Goal: Check status: Check status

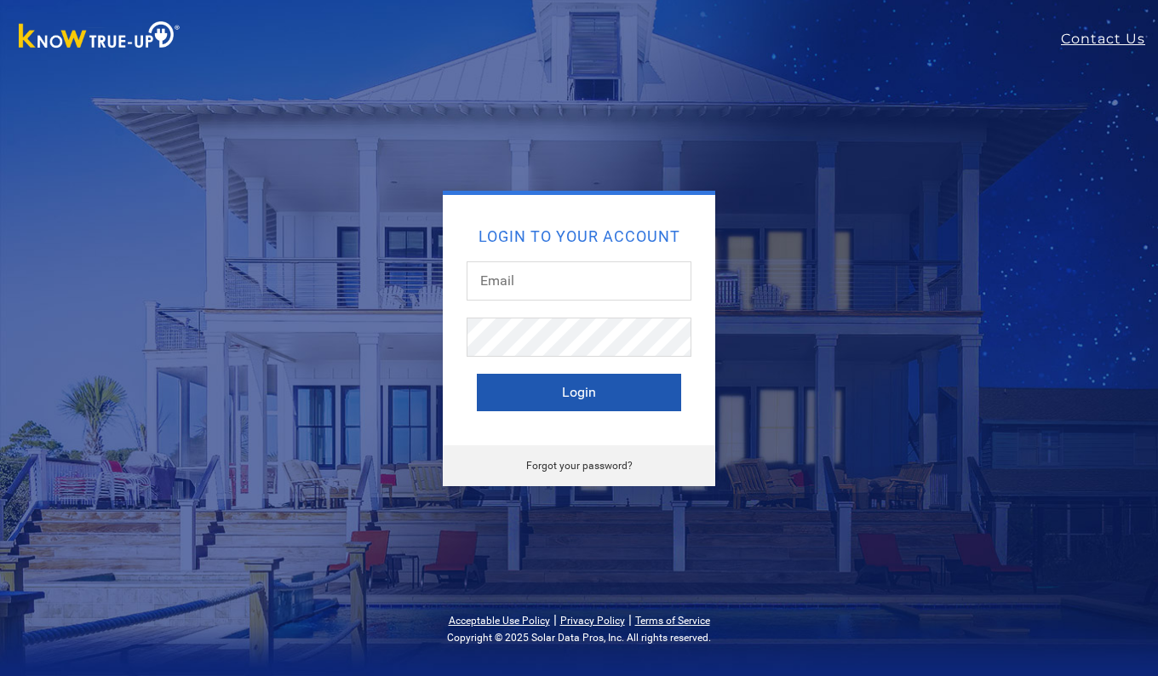
type input "[EMAIL_ADDRESS][DOMAIN_NAME]"
click at [528, 393] on button "Login" at bounding box center [579, 392] width 204 height 37
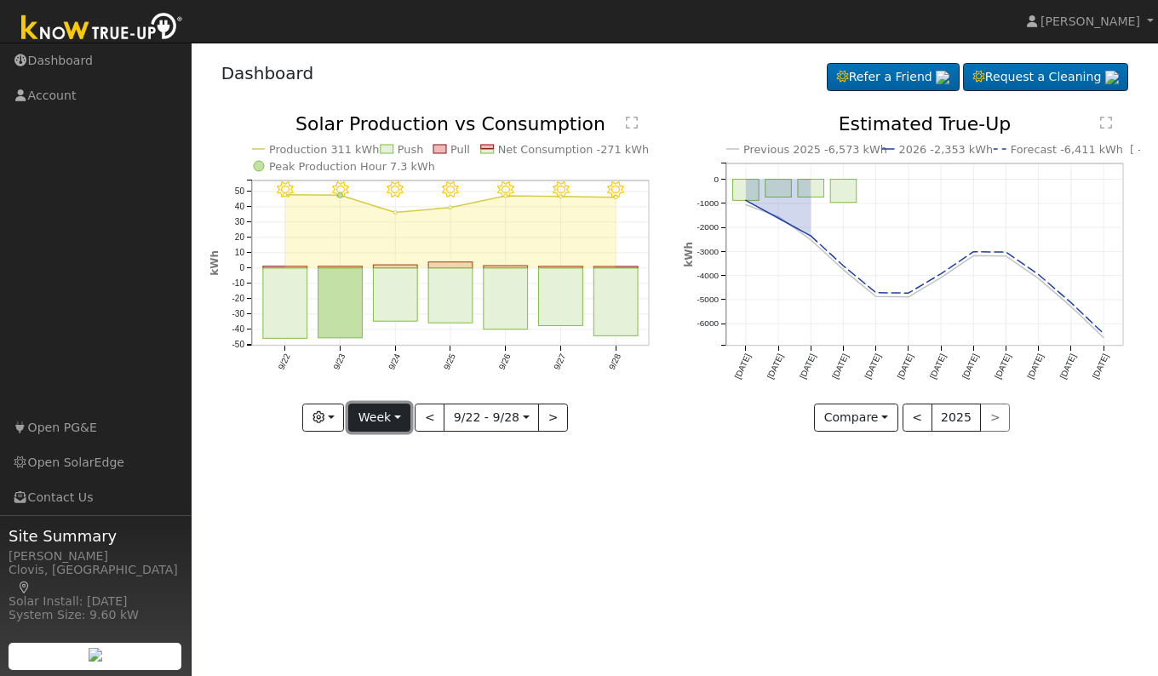
click at [389, 416] on button "Week" at bounding box center [379, 418] width 62 height 29
click at [385, 454] on link "Day" at bounding box center [408, 453] width 118 height 24
type input "[DATE]"
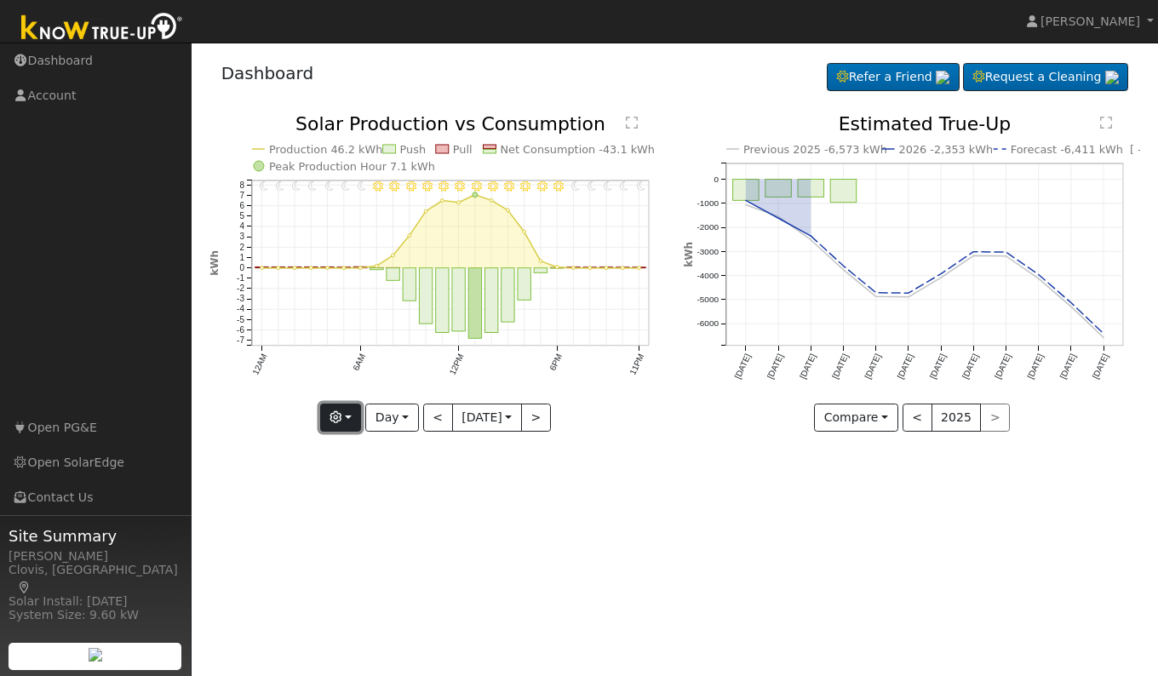
click at [342, 417] on button "button" at bounding box center [341, 418] width 42 height 29
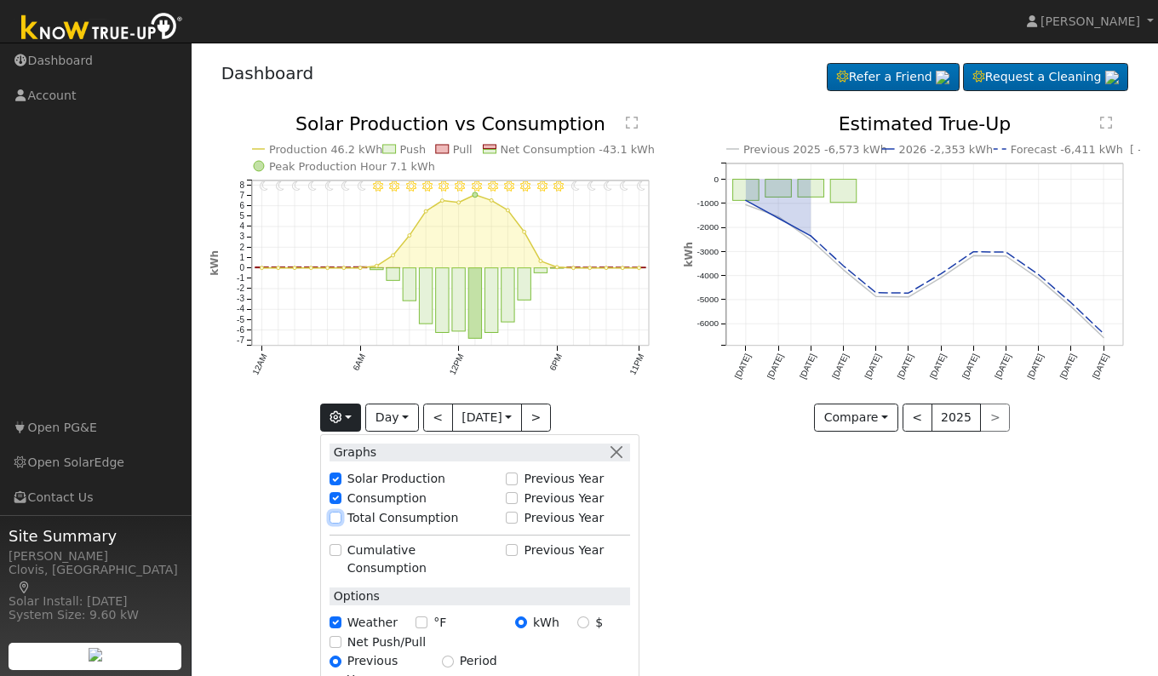
click at [335, 517] on input "Total Consumption" at bounding box center [335, 518] width 12 height 12
checkbox input "true"
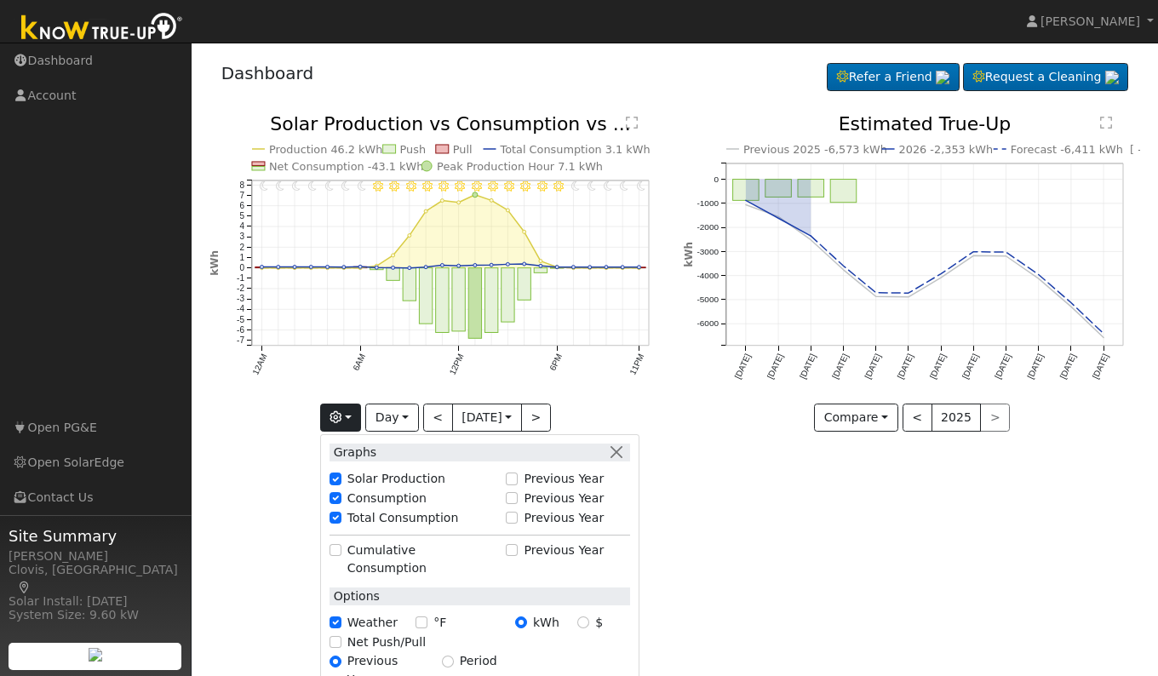
click at [736, 556] on div "User Profile First name Last name Email Email Notifications No Emails No Emails…" at bounding box center [675, 359] width 966 height 633
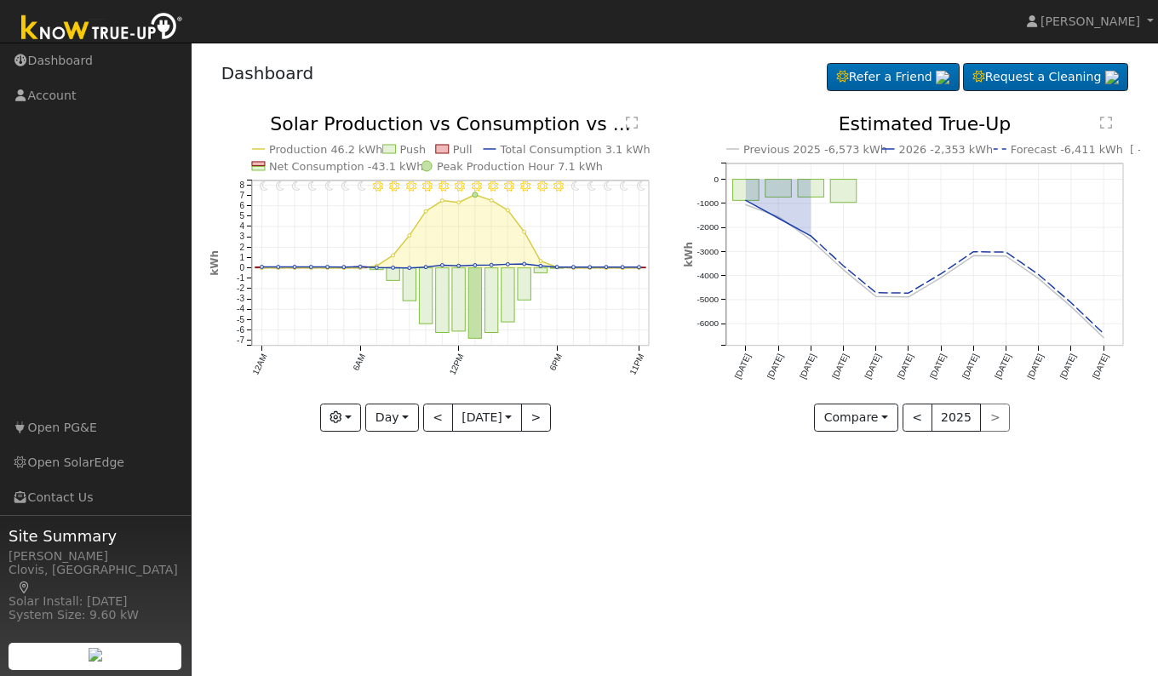
click at [637, 120] on text "" at bounding box center [632, 123] width 12 height 14
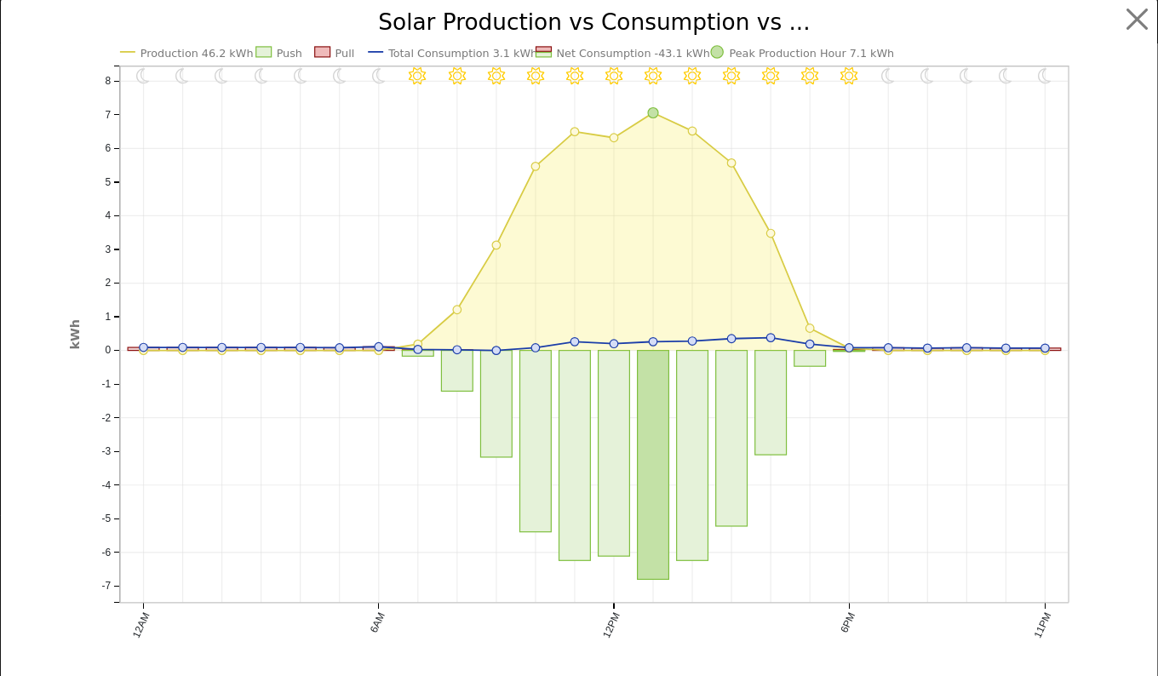
click at [1104, 442] on div at bounding box center [1125, 349] width 55 height 676
click at [1122, 18] on button "button" at bounding box center [1137, 19] width 32 height 32
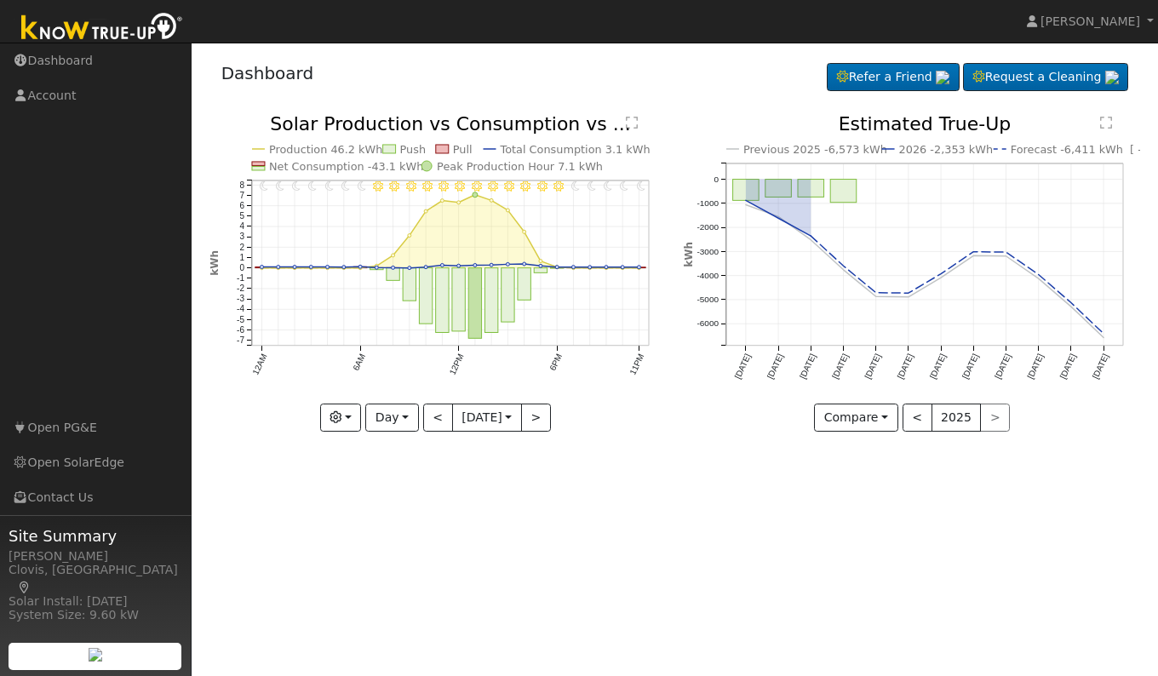
click at [737, 507] on div "User Profile First name Last name Email Email Notifications No Emails No Emails…" at bounding box center [675, 359] width 966 height 633
click at [429, 413] on button "<" at bounding box center [438, 418] width 30 height 29
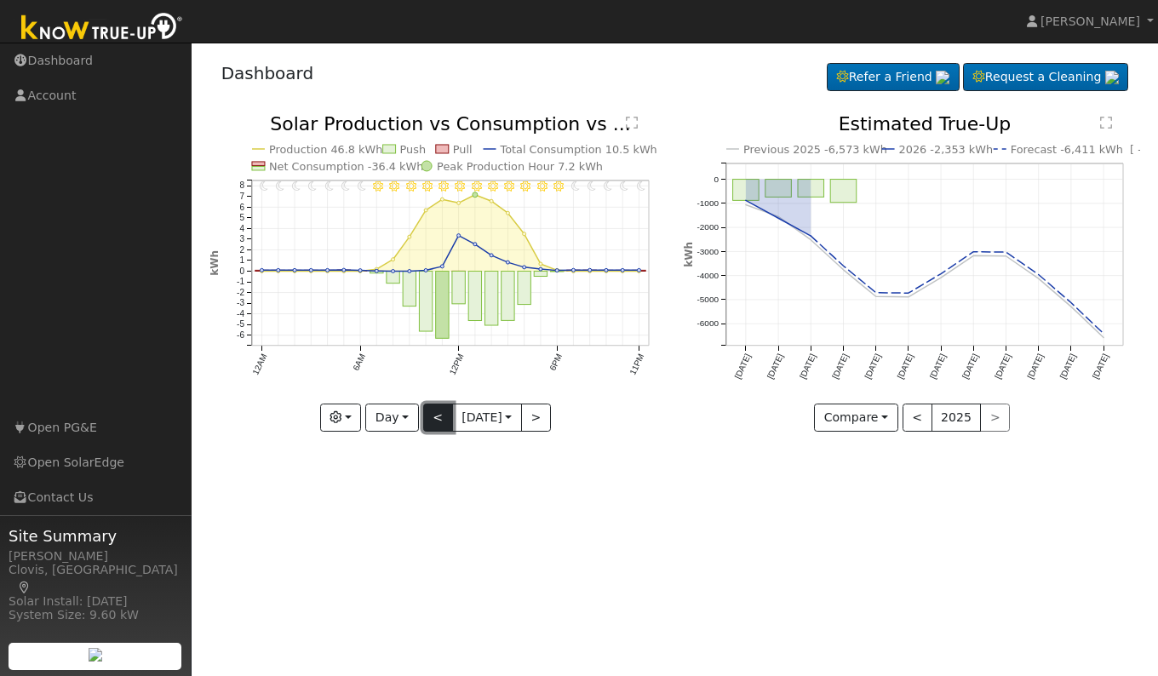
click at [432, 420] on button "<" at bounding box center [438, 418] width 30 height 29
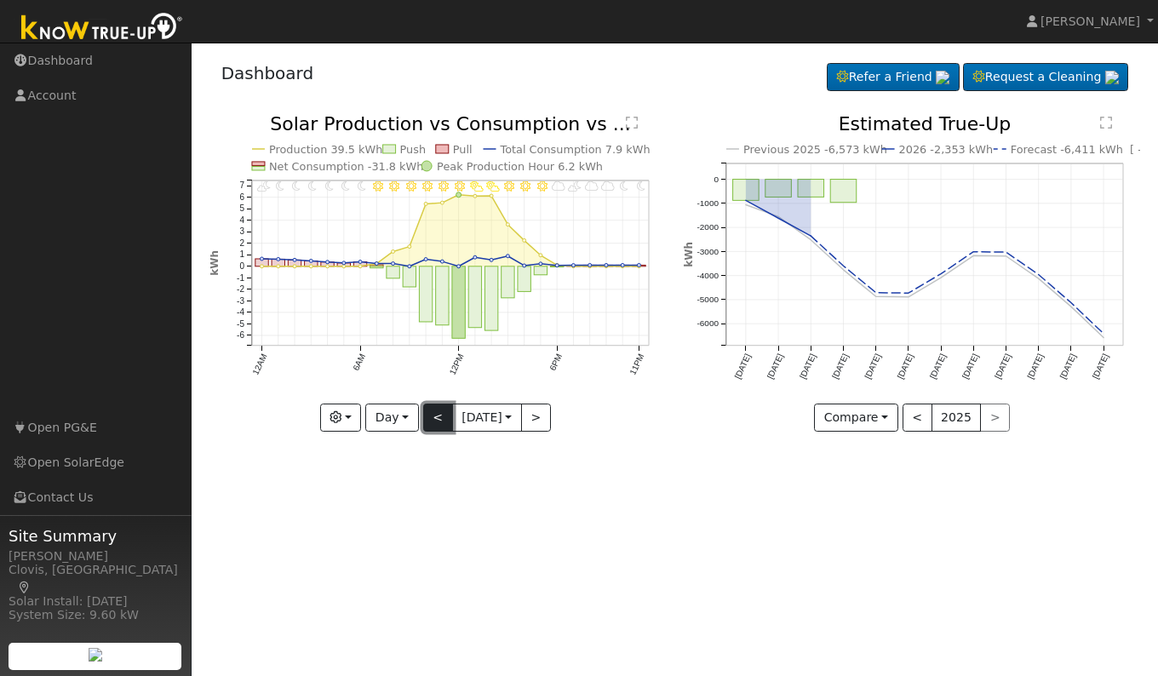
click at [432, 420] on button "<" at bounding box center [438, 418] width 30 height 29
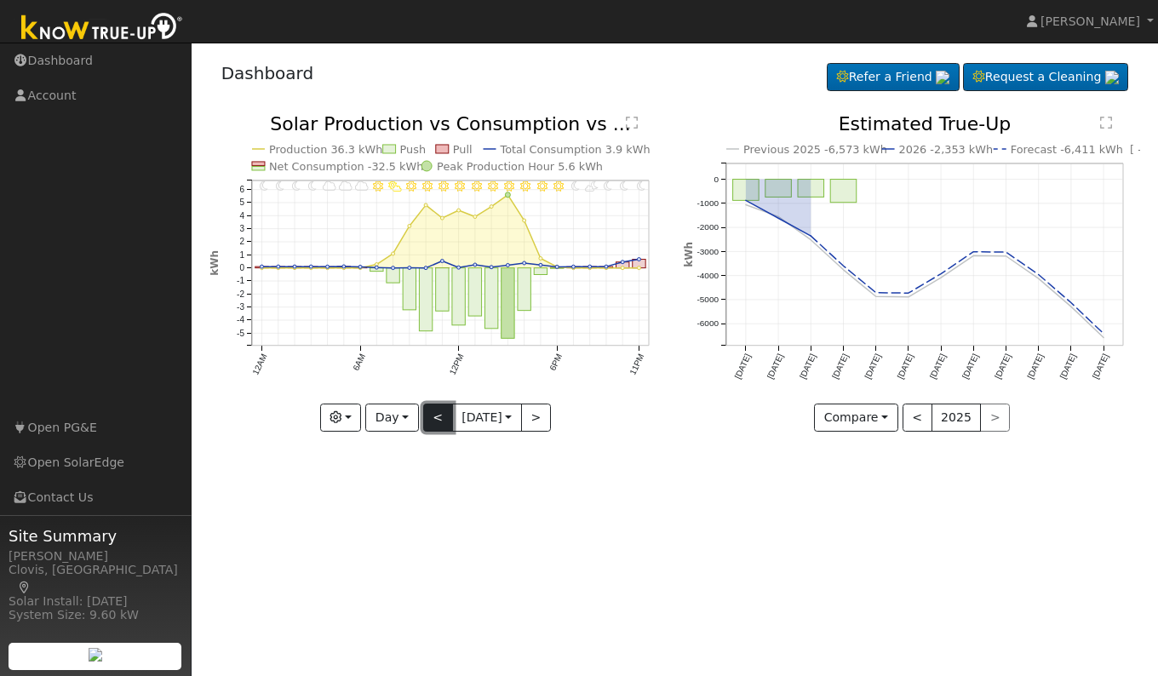
click at [432, 420] on button "<" at bounding box center [438, 418] width 30 height 29
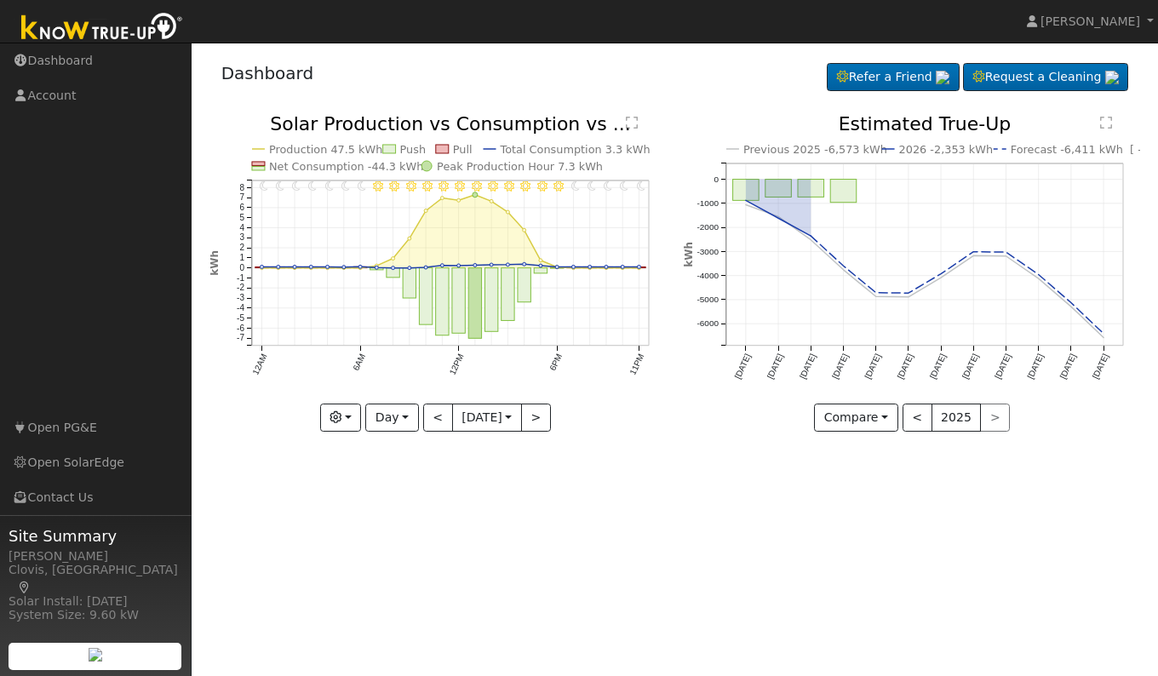
click at [630, 124] on text "" at bounding box center [632, 123] width 12 height 14
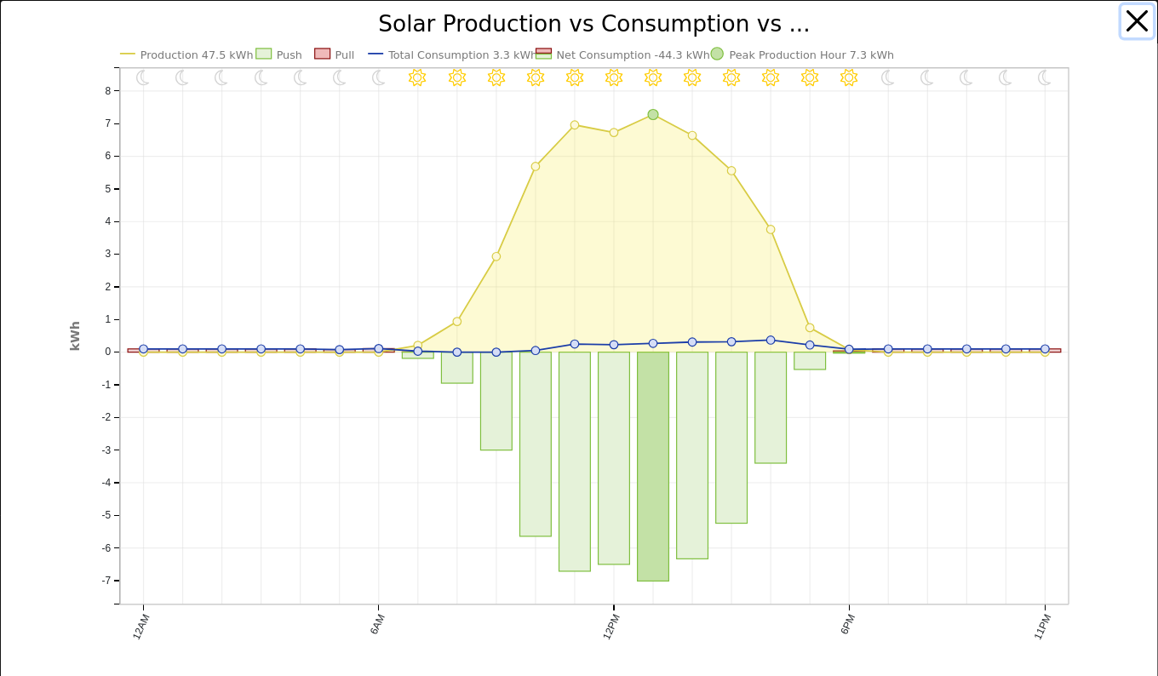
click at [1123, 18] on button "button" at bounding box center [1137, 21] width 32 height 32
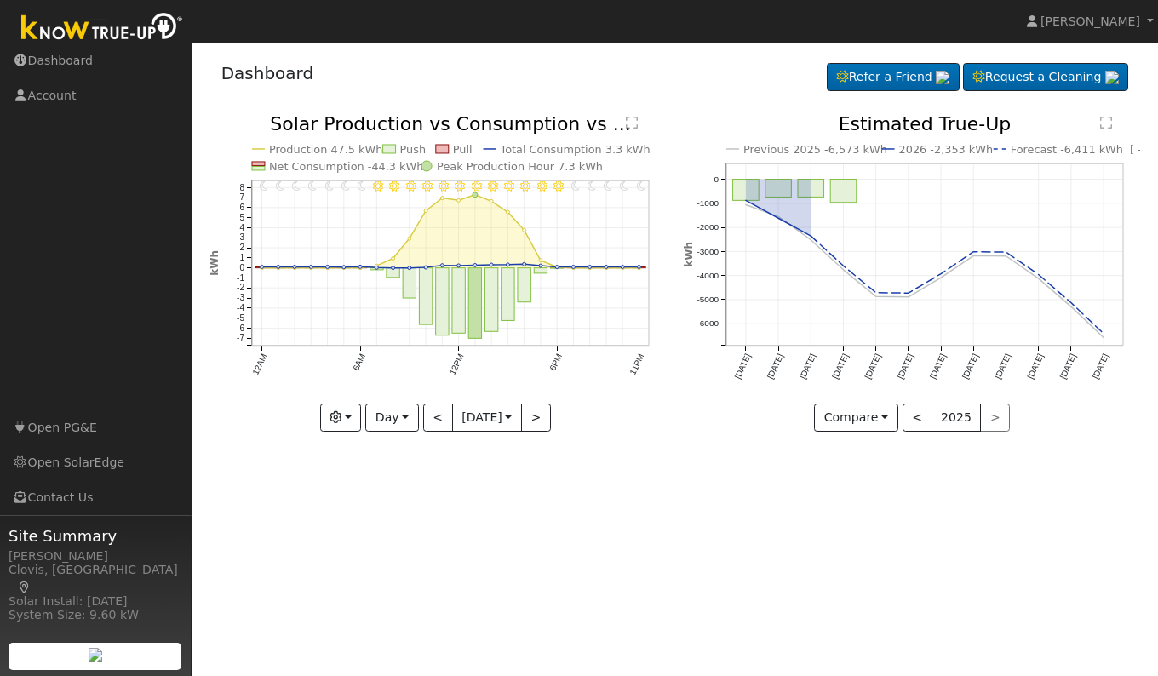
click at [658, 478] on div "User Profile First name Last name Email Email Notifications No Emails No Emails…" at bounding box center [675, 359] width 966 height 633
click at [431, 413] on button "<" at bounding box center [438, 418] width 30 height 29
click at [548, 428] on button ">" at bounding box center [536, 418] width 30 height 29
click at [547, 418] on button ">" at bounding box center [536, 418] width 30 height 29
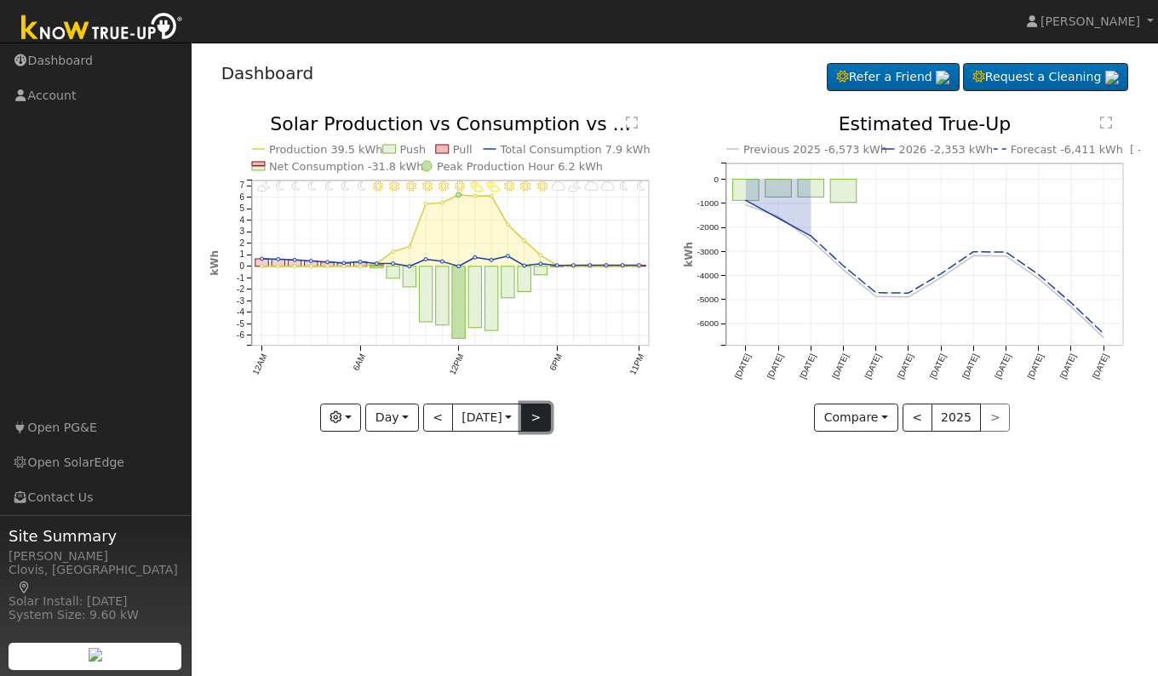
click at [547, 418] on button ">" at bounding box center [536, 418] width 30 height 29
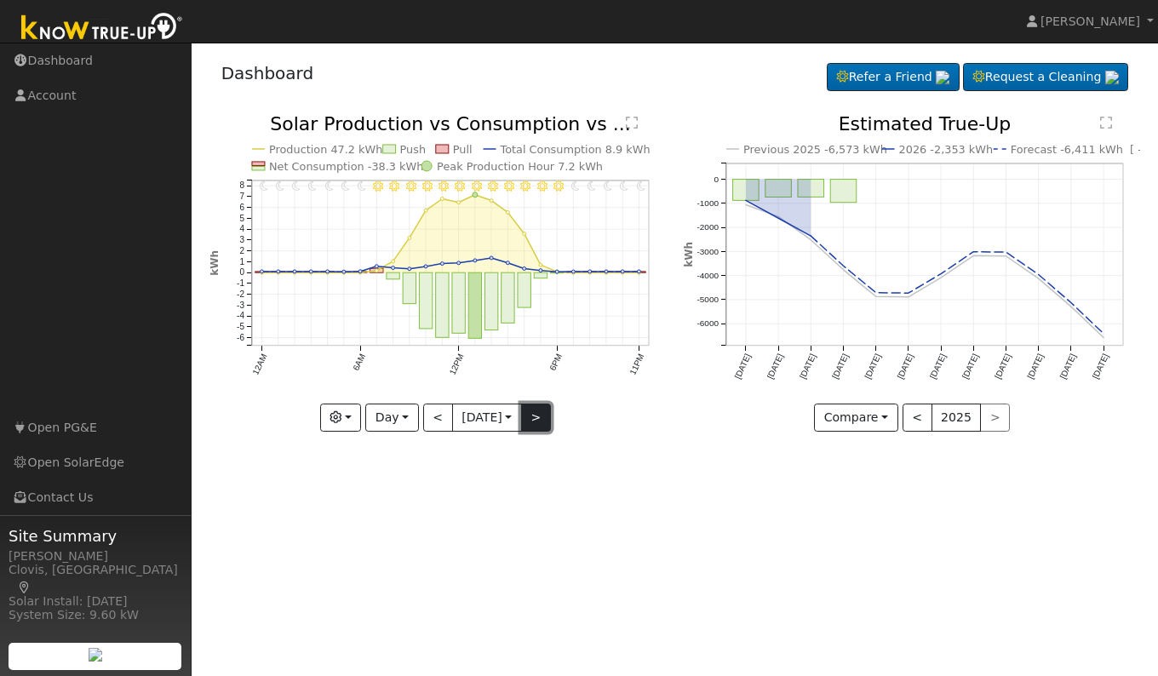
click at [547, 418] on button ">" at bounding box center [536, 418] width 30 height 29
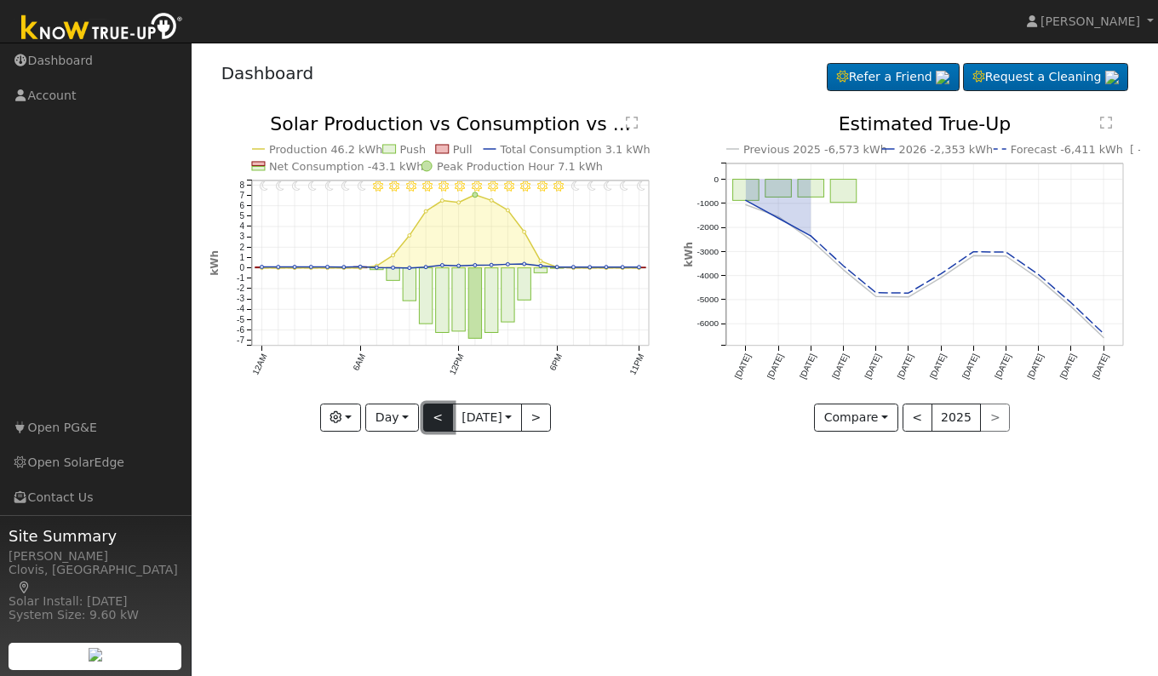
click at [427, 420] on button "<" at bounding box center [438, 418] width 30 height 29
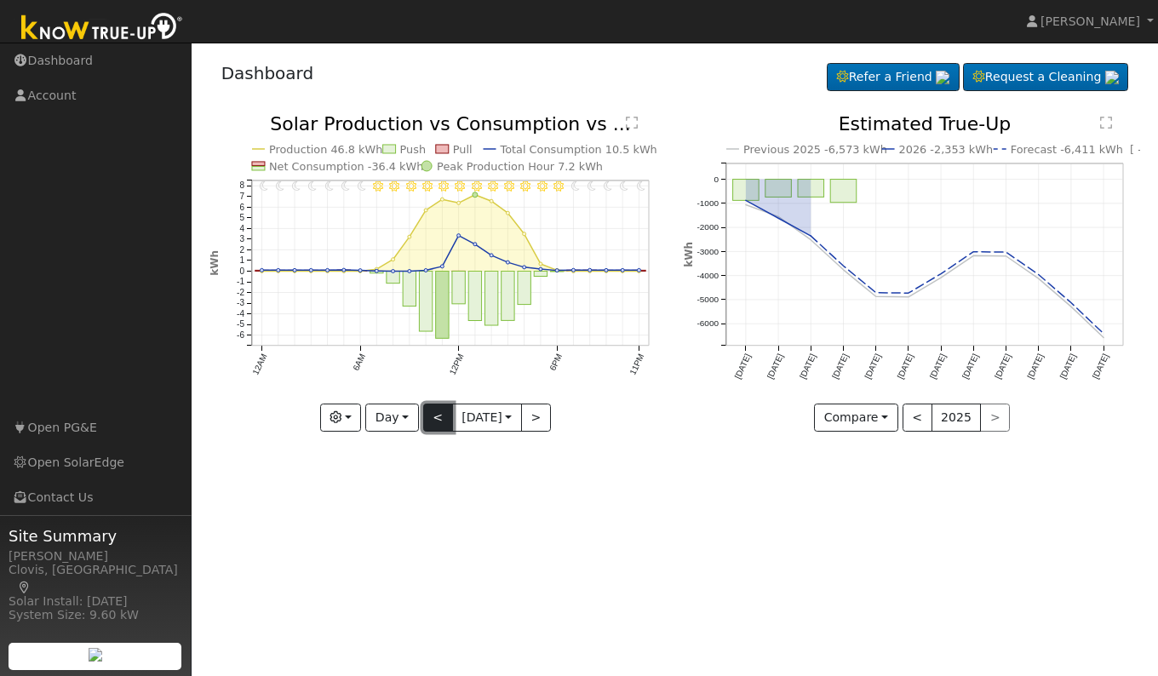
click at [427, 420] on button "<" at bounding box center [438, 418] width 30 height 29
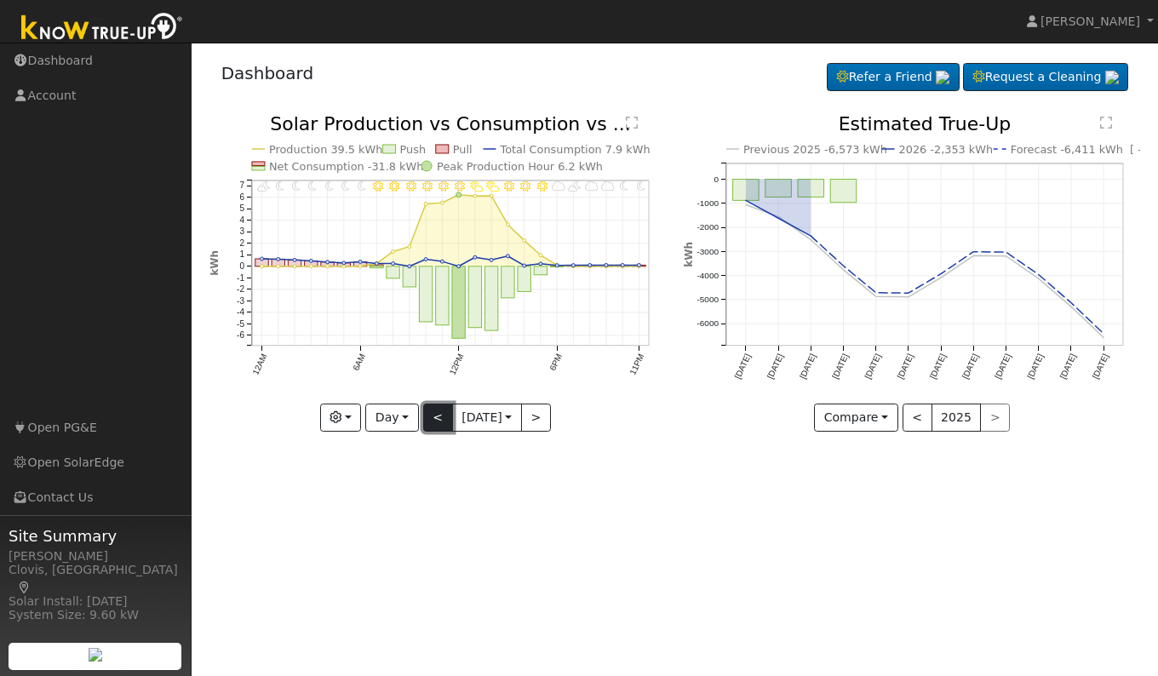
click at [427, 420] on button "<" at bounding box center [438, 418] width 30 height 29
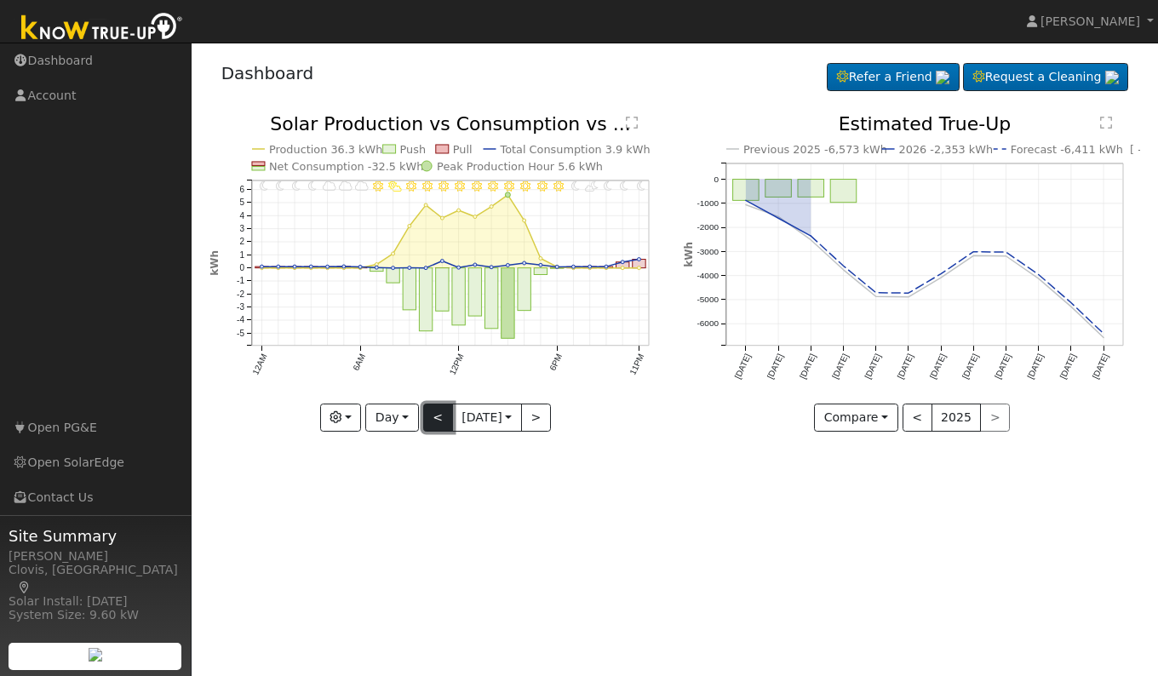
click at [427, 420] on button "<" at bounding box center [438, 418] width 30 height 29
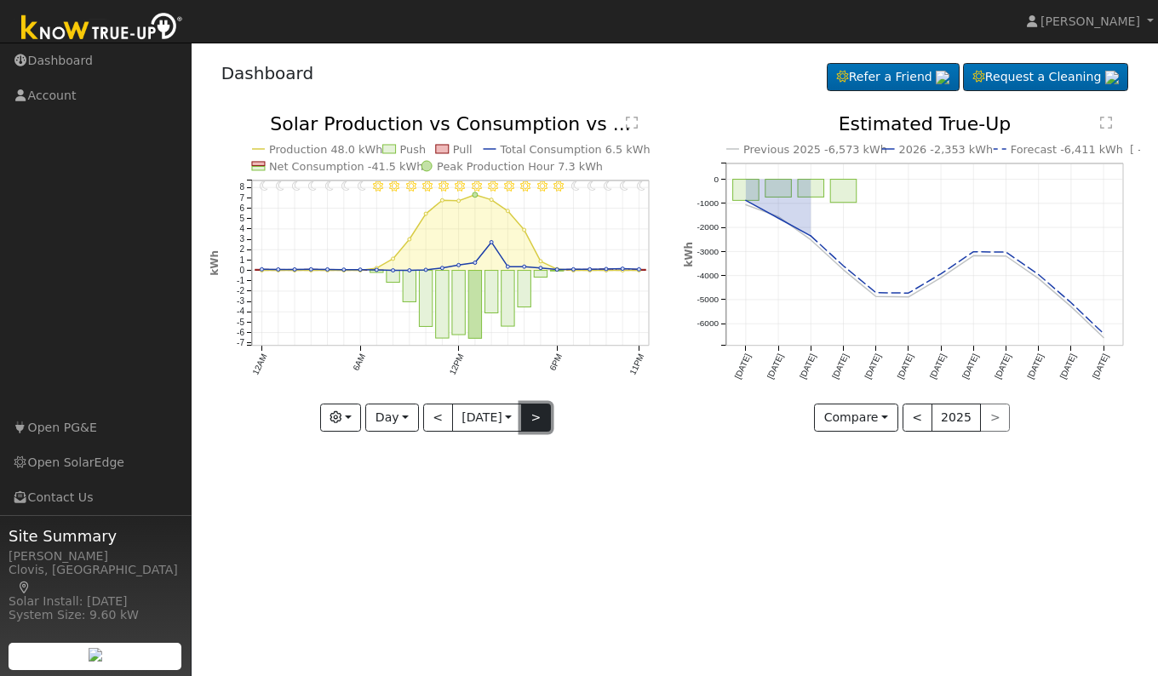
click at [536, 417] on button ">" at bounding box center [536, 418] width 30 height 29
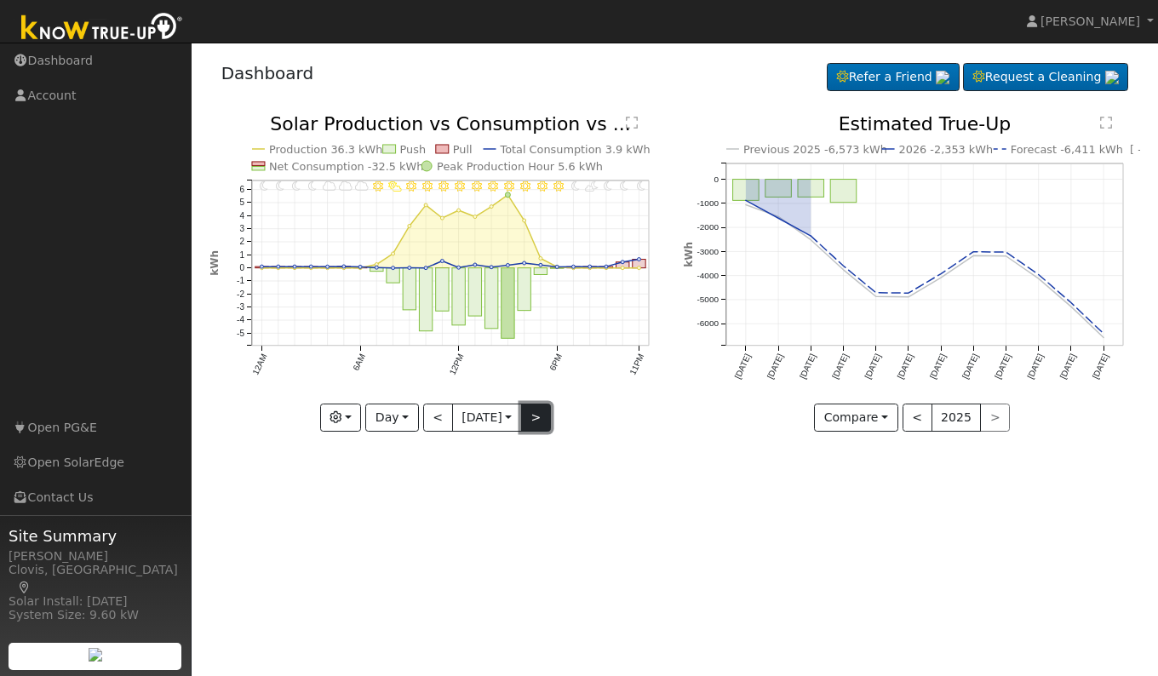
click at [536, 417] on button ">" at bounding box center [536, 418] width 30 height 29
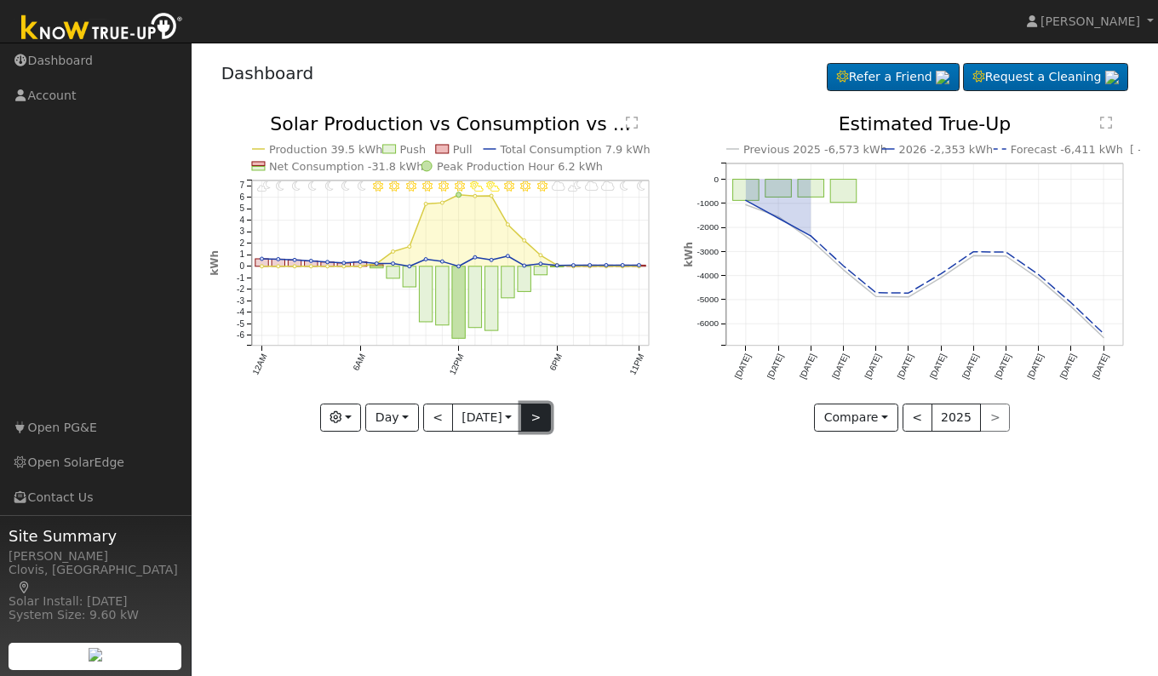
click at [536, 417] on button ">" at bounding box center [536, 418] width 30 height 29
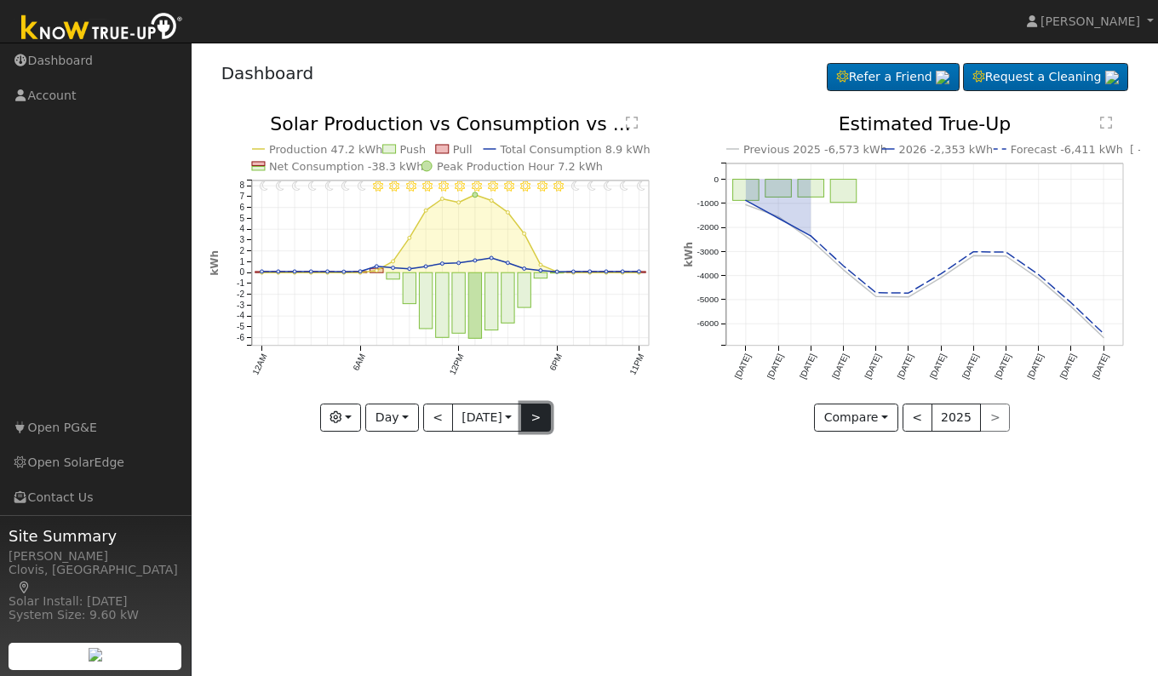
click at [536, 417] on button ">" at bounding box center [536, 418] width 30 height 29
type input "[DATE]"
